Goal: Transaction & Acquisition: Book appointment/travel/reservation

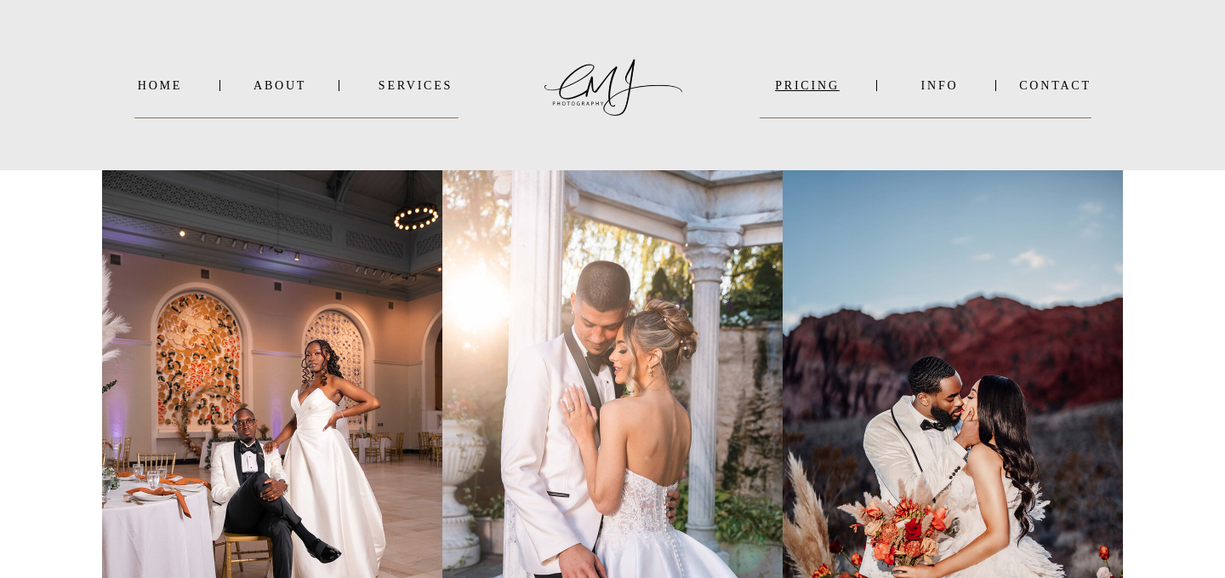
click at [793, 91] on nav "PRICING" at bounding box center [807, 85] width 95 height 13
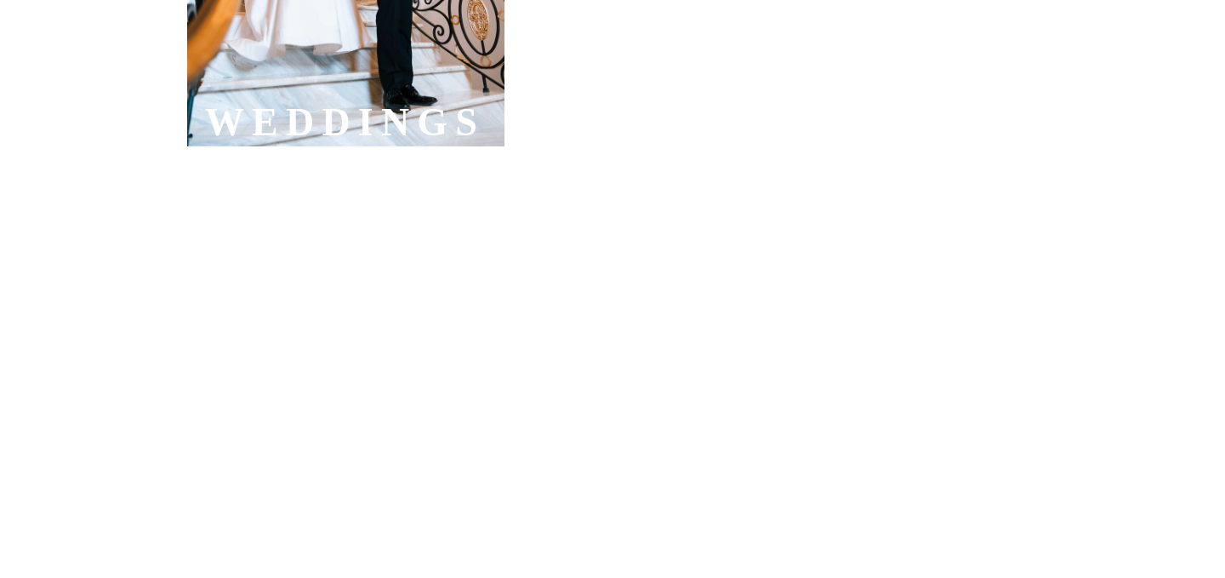
scroll to position [974, 0]
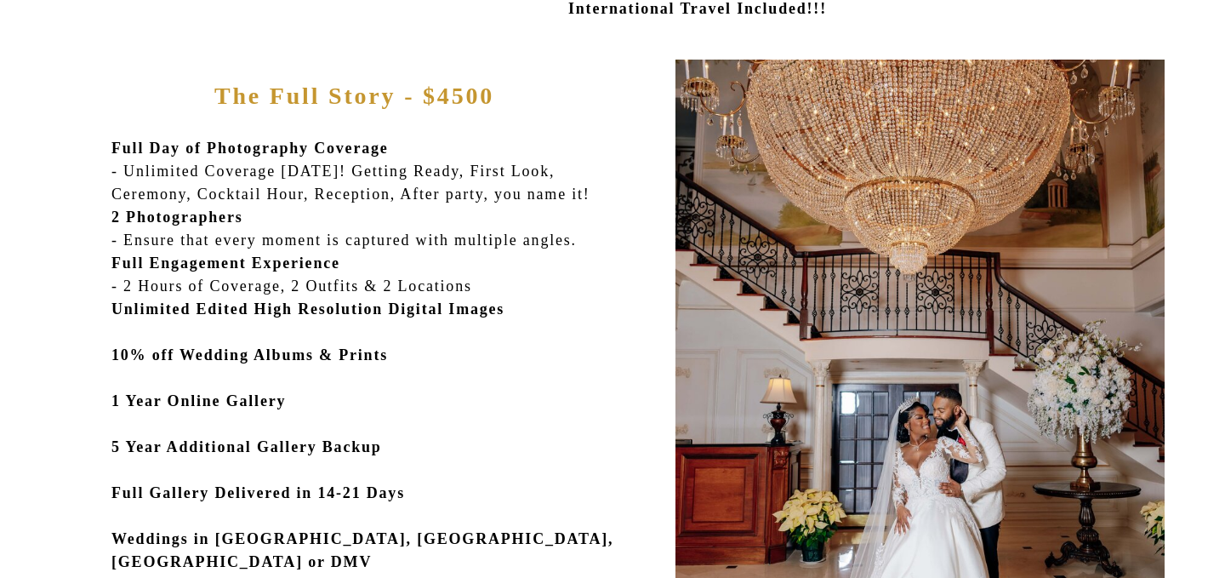
scroll to position [794, 0]
